Goal: Task Accomplishment & Management: Manage account settings

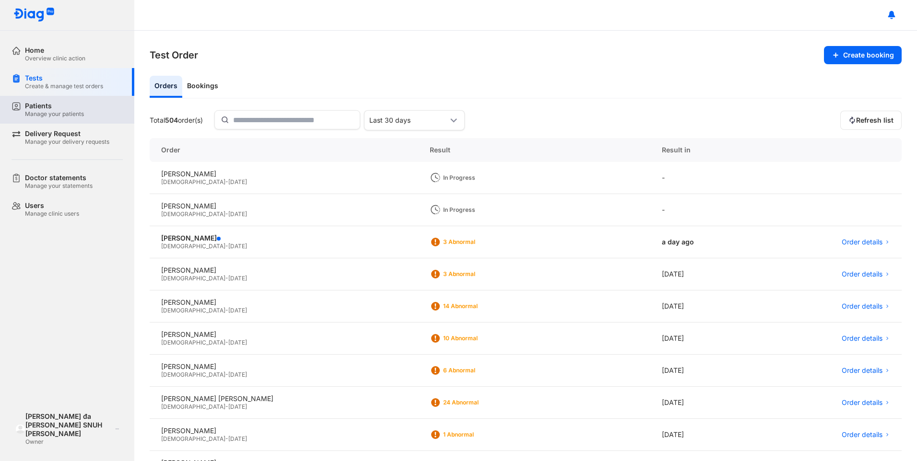
click at [45, 110] on div "Manage your patients" at bounding box center [54, 114] width 59 height 8
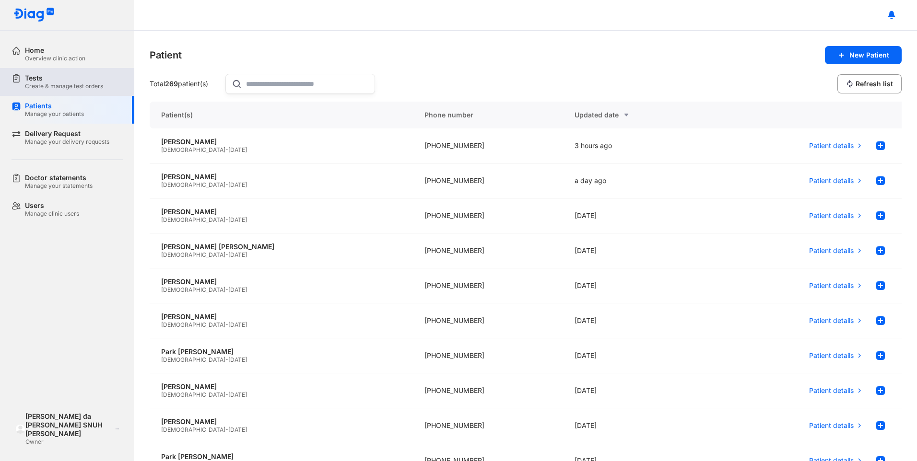
click at [48, 89] on div "Create & manage test orders" at bounding box center [64, 87] width 78 height 8
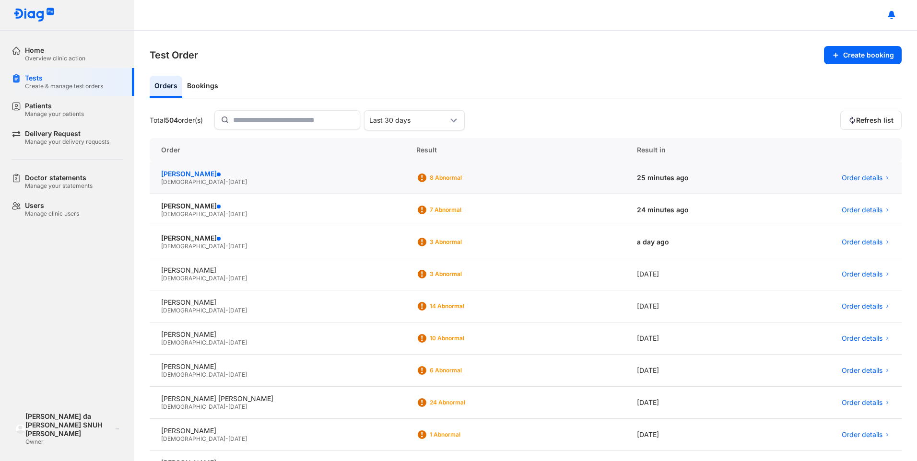
click at [265, 176] on div "KIM JUN SOO" at bounding box center [277, 174] width 232 height 9
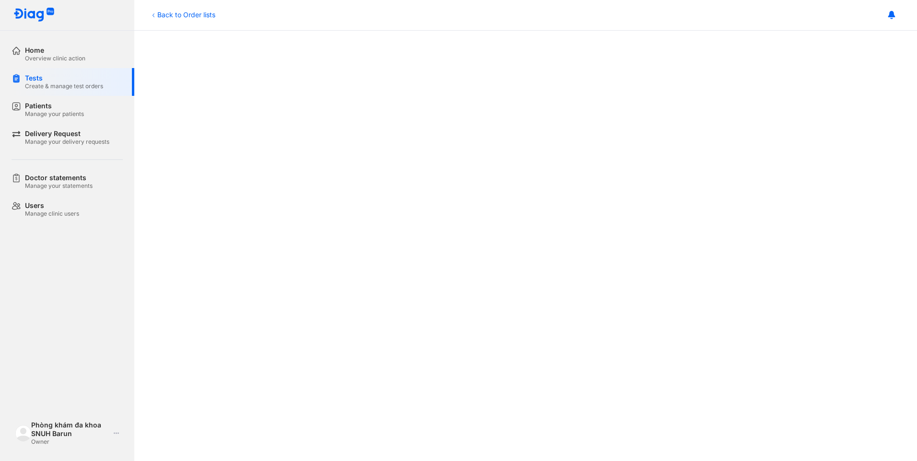
scroll to position [336, 0]
click at [42, 88] on div "Create & manage test orders" at bounding box center [64, 87] width 78 height 8
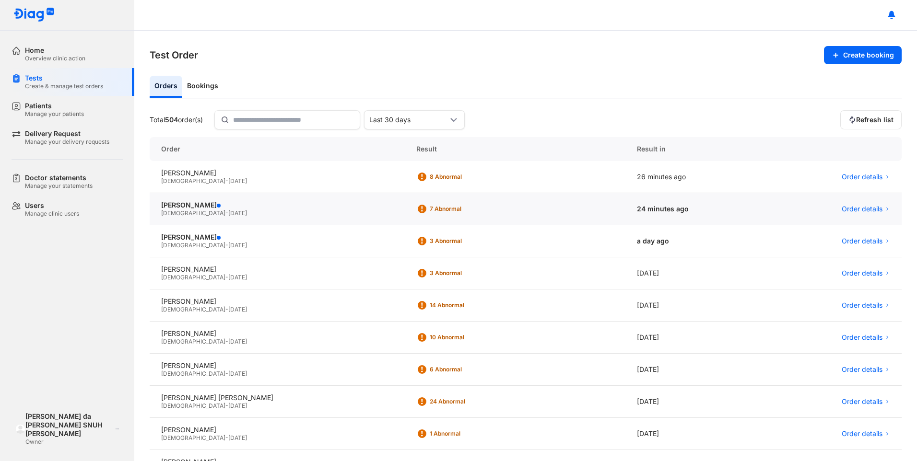
click at [211, 210] on div "Male - 30/12/1981" at bounding box center [277, 214] width 232 height 8
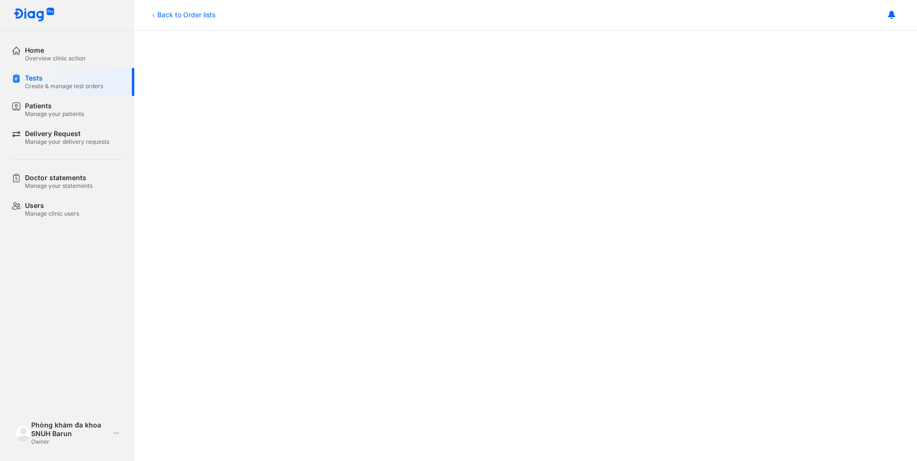
scroll to position [192, 0]
